Goal: Navigation & Orientation: Find specific page/section

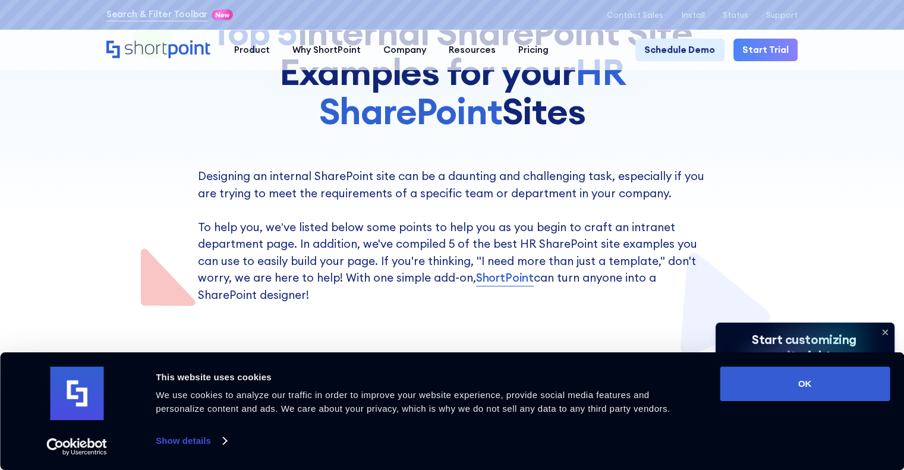
scroll to position [297, 0]
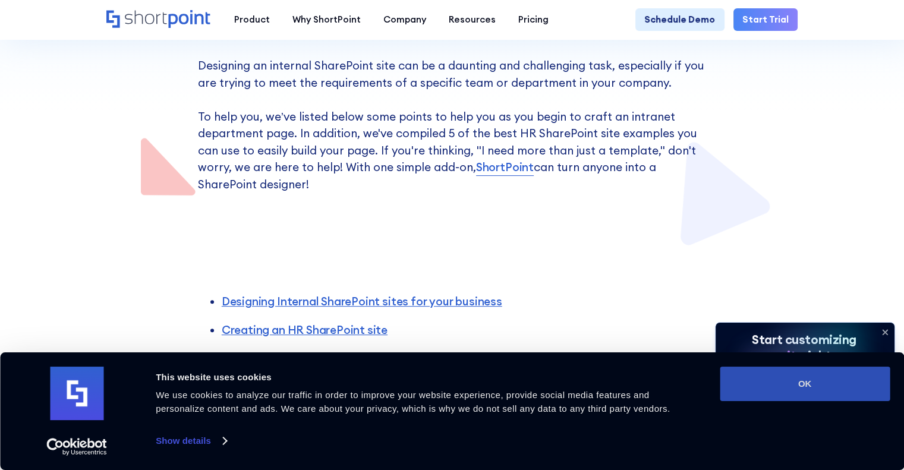
click at [808, 382] on button "OK" at bounding box center [805, 384] width 170 height 34
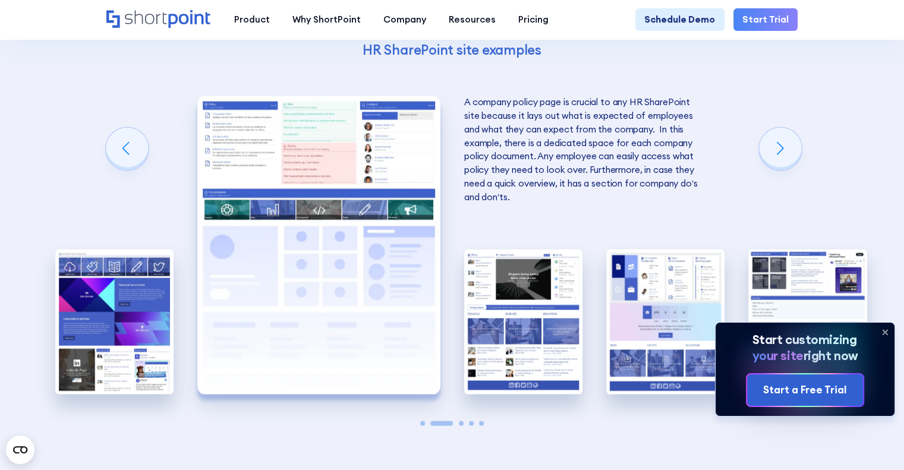
scroll to position [2021, 0]
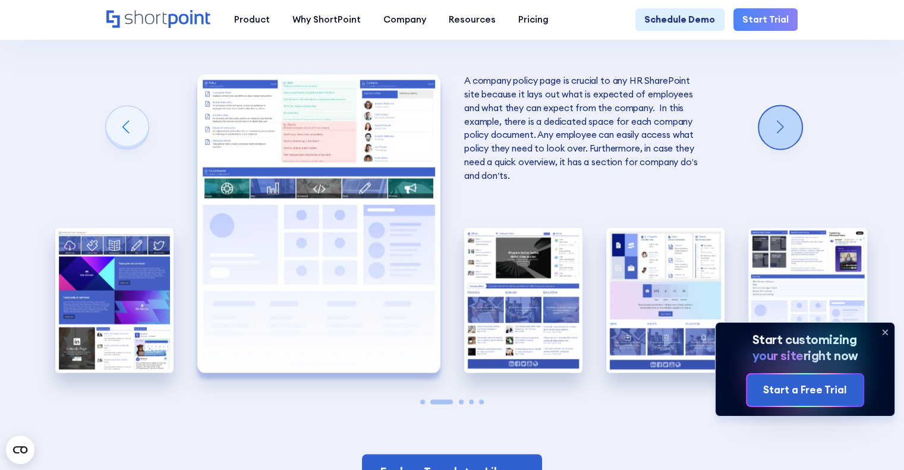
click at [781, 137] on div "Next slide" at bounding box center [780, 127] width 43 height 43
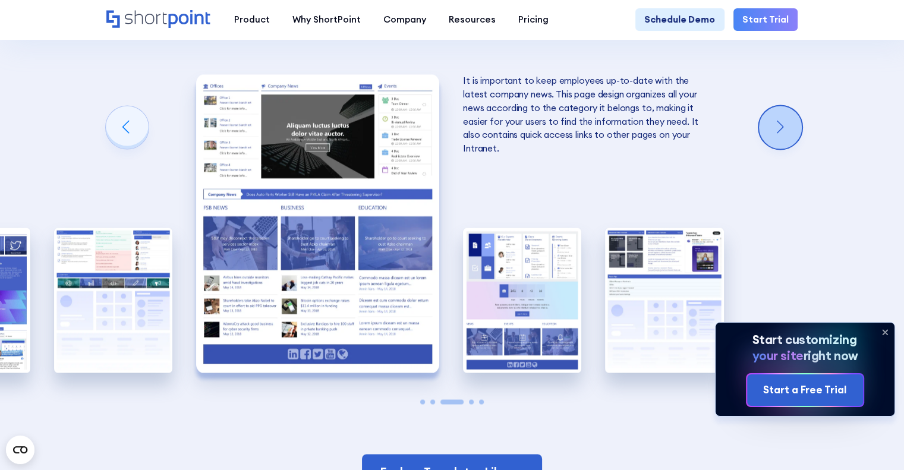
click at [781, 138] on div "Next slide" at bounding box center [780, 127] width 43 height 43
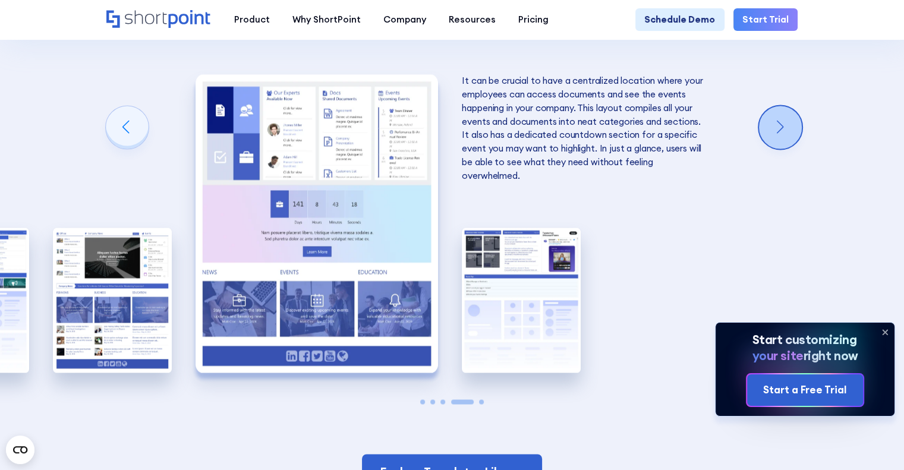
click at [781, 138] on div "Next slide" at bounding box center [780, 127] width 43 height 43
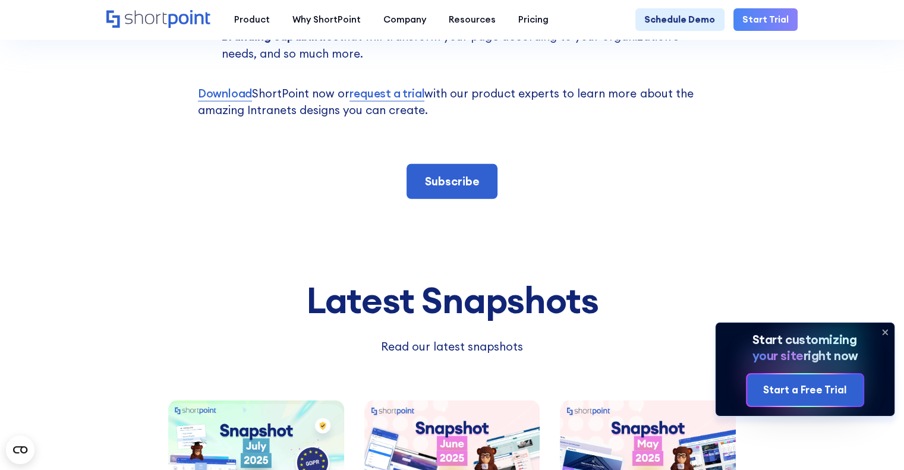
scroll to position [2615, 0]
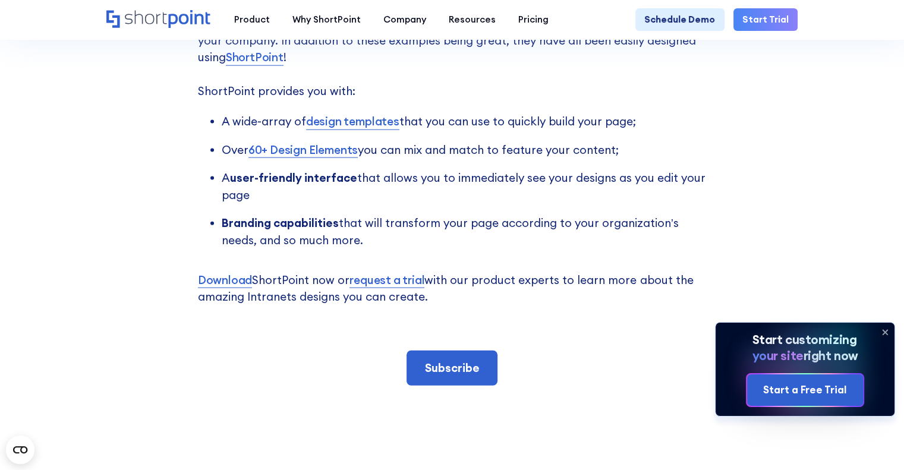
click at [368, 130] on link "design templates" at bounding box center [352, 121] width 93 height 17
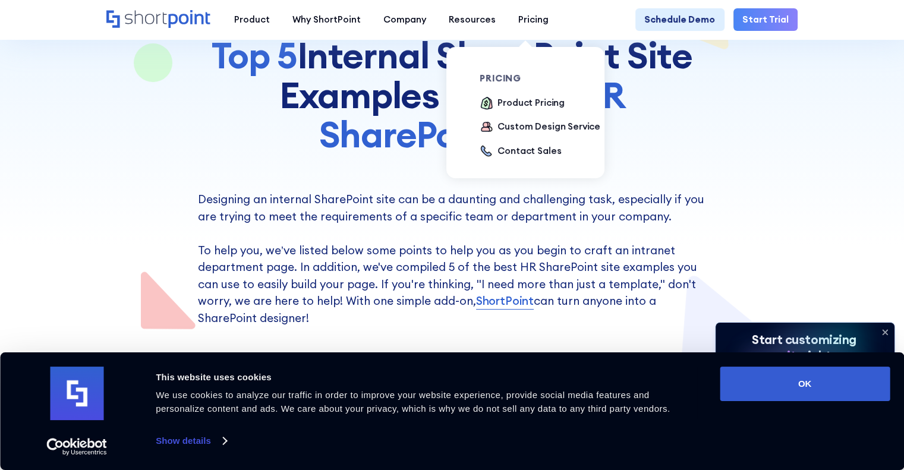
scroll to position [297, 0]
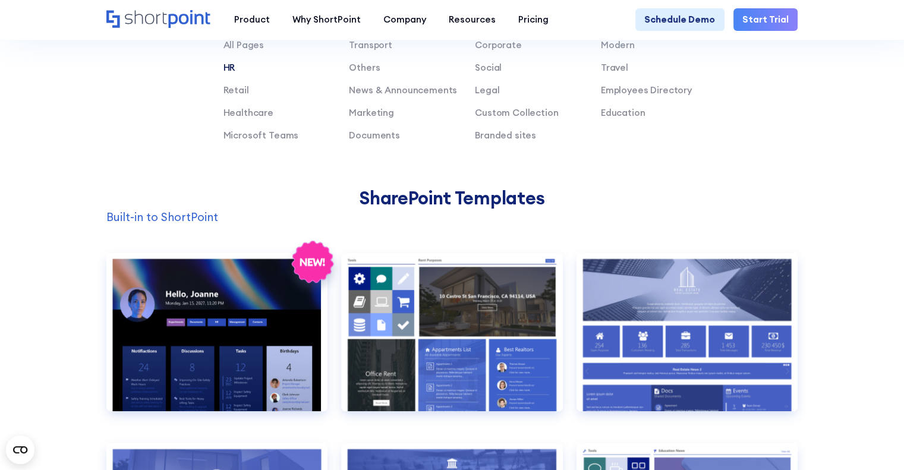
click at [225, 73] on link "HR" at bounding box center [229, 67] width 12 height 11
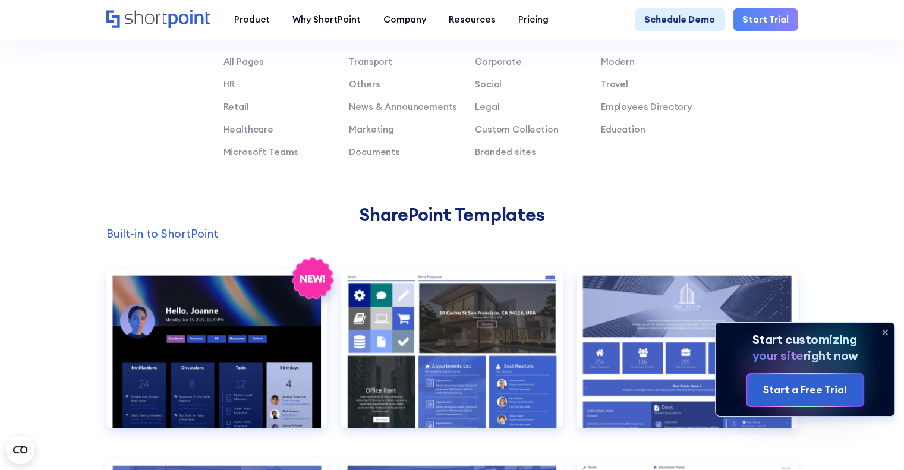
scroll to position [654, 0]
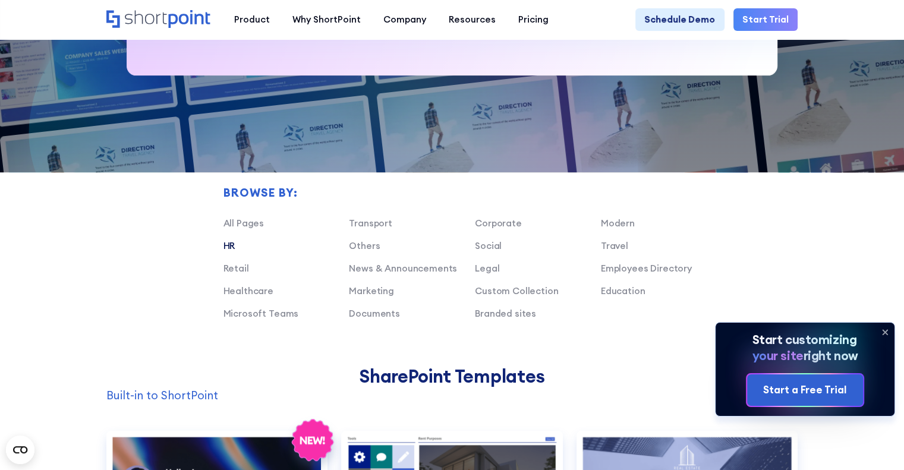
click at [228, 251] on link "HR" at bounding box center [229, 245] width 12 height 11
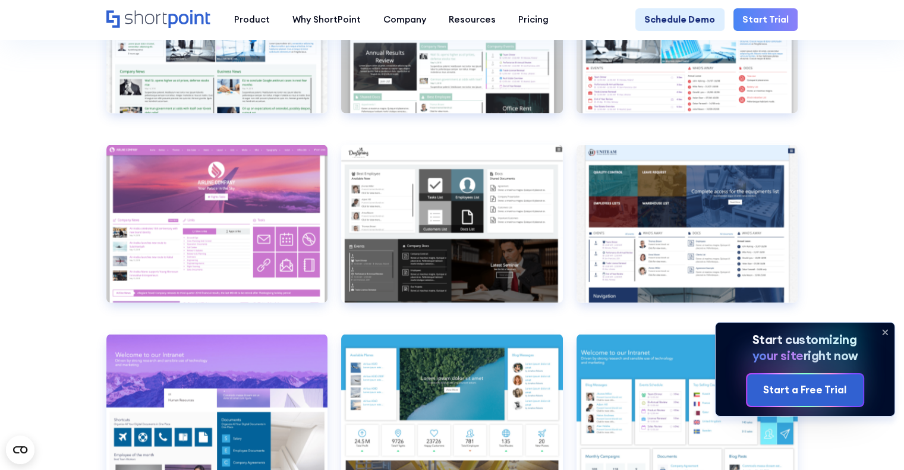
scroll to position [2318, 0]
